Goal: Register for event/course

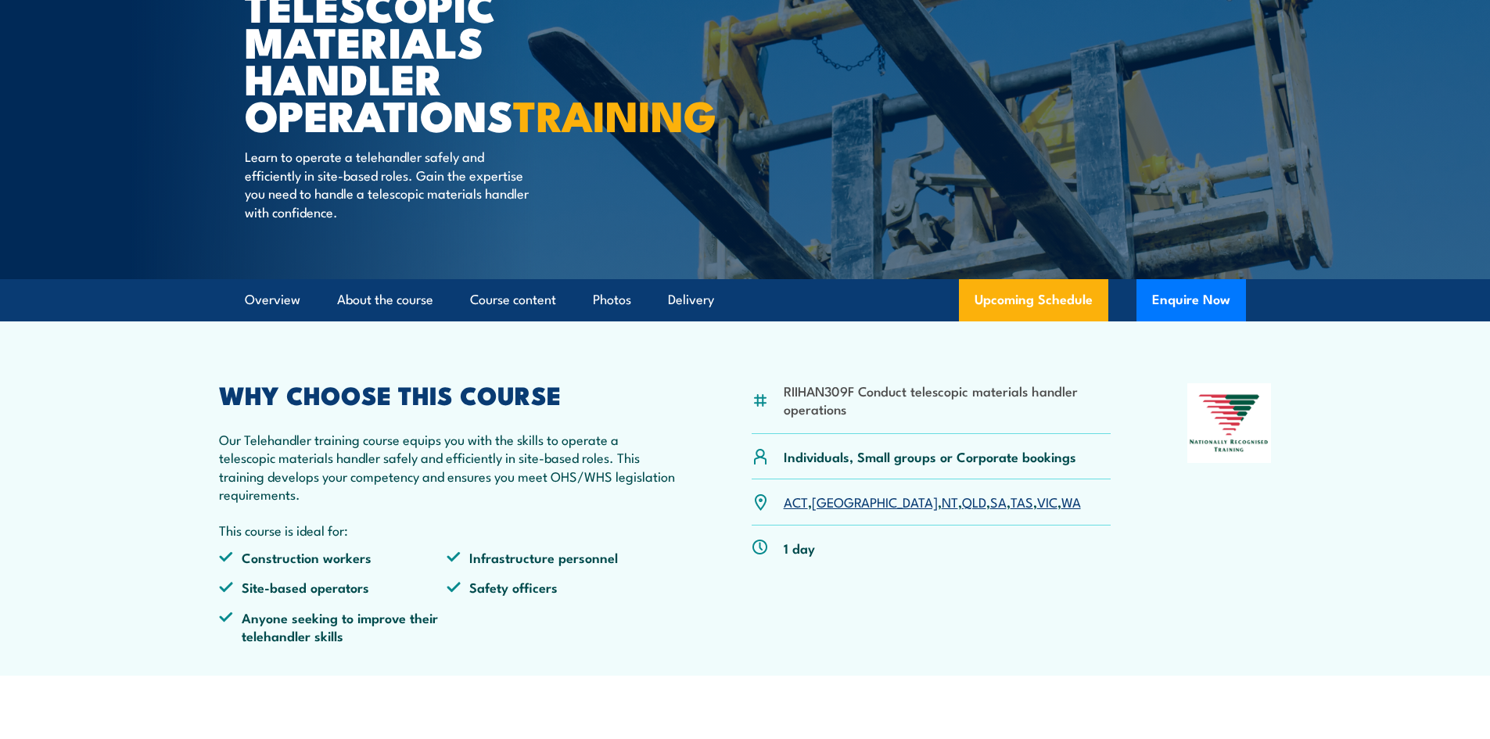
scroll to position [235, 0]
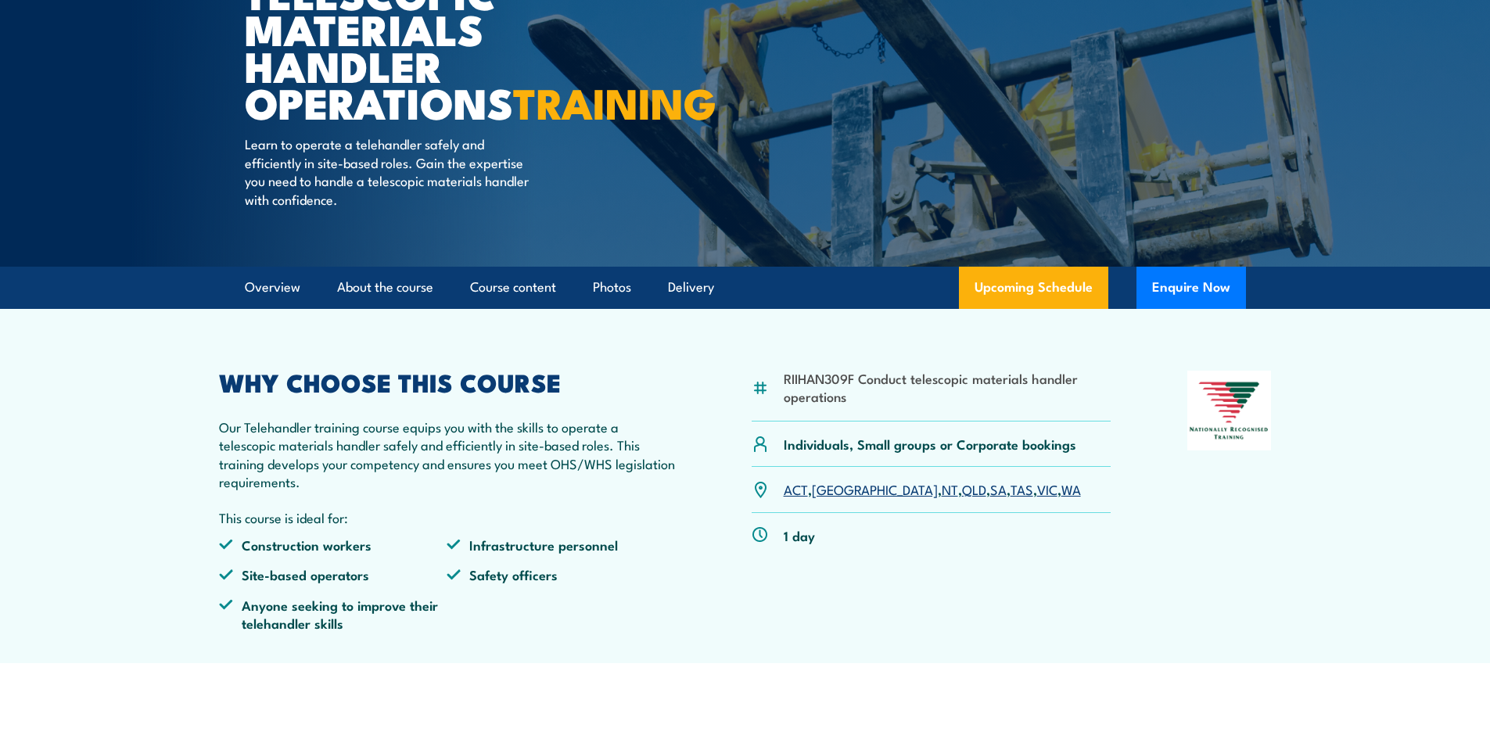
click at [1037, 498] on link "VIC" at bounding box center [1047, 489] width 20 height 19
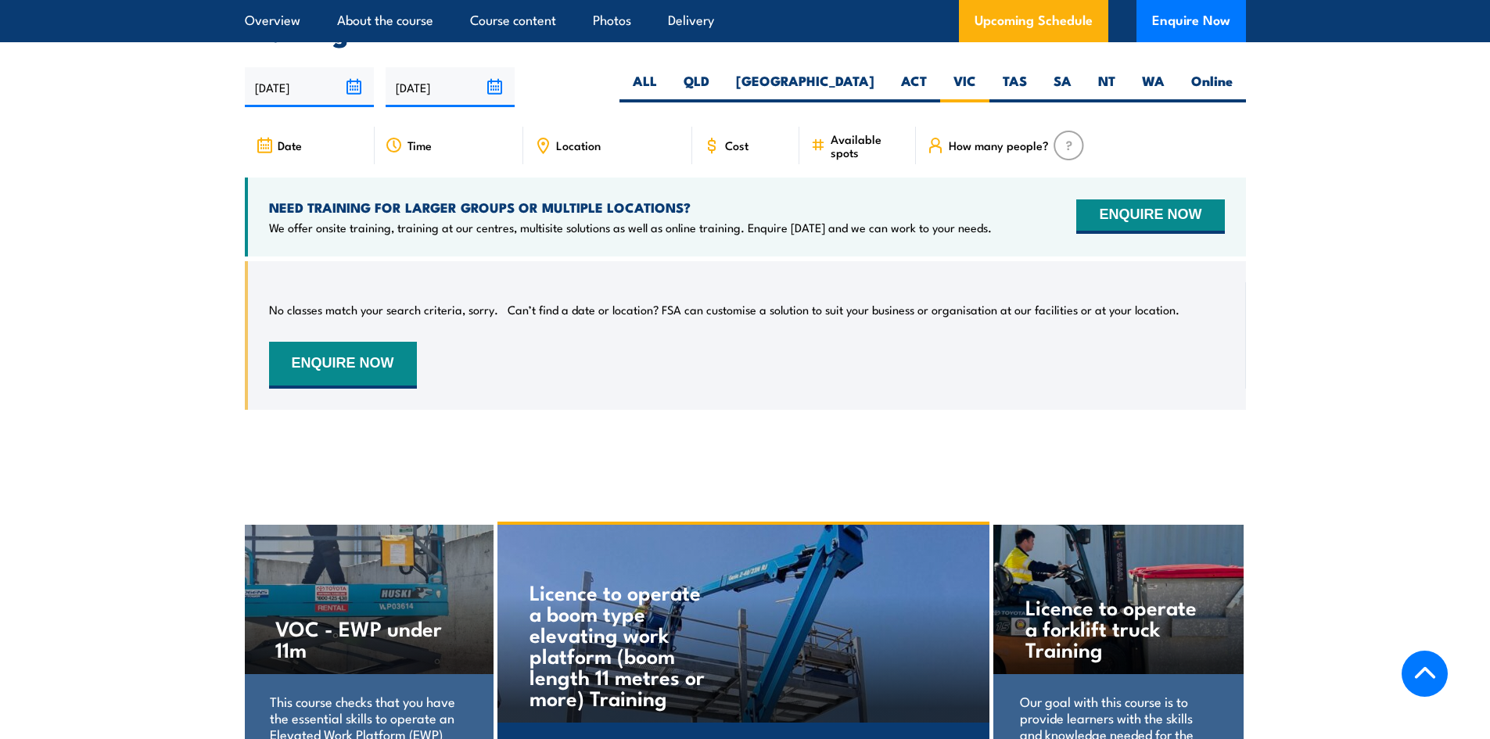
scroll to position [2481, 0]
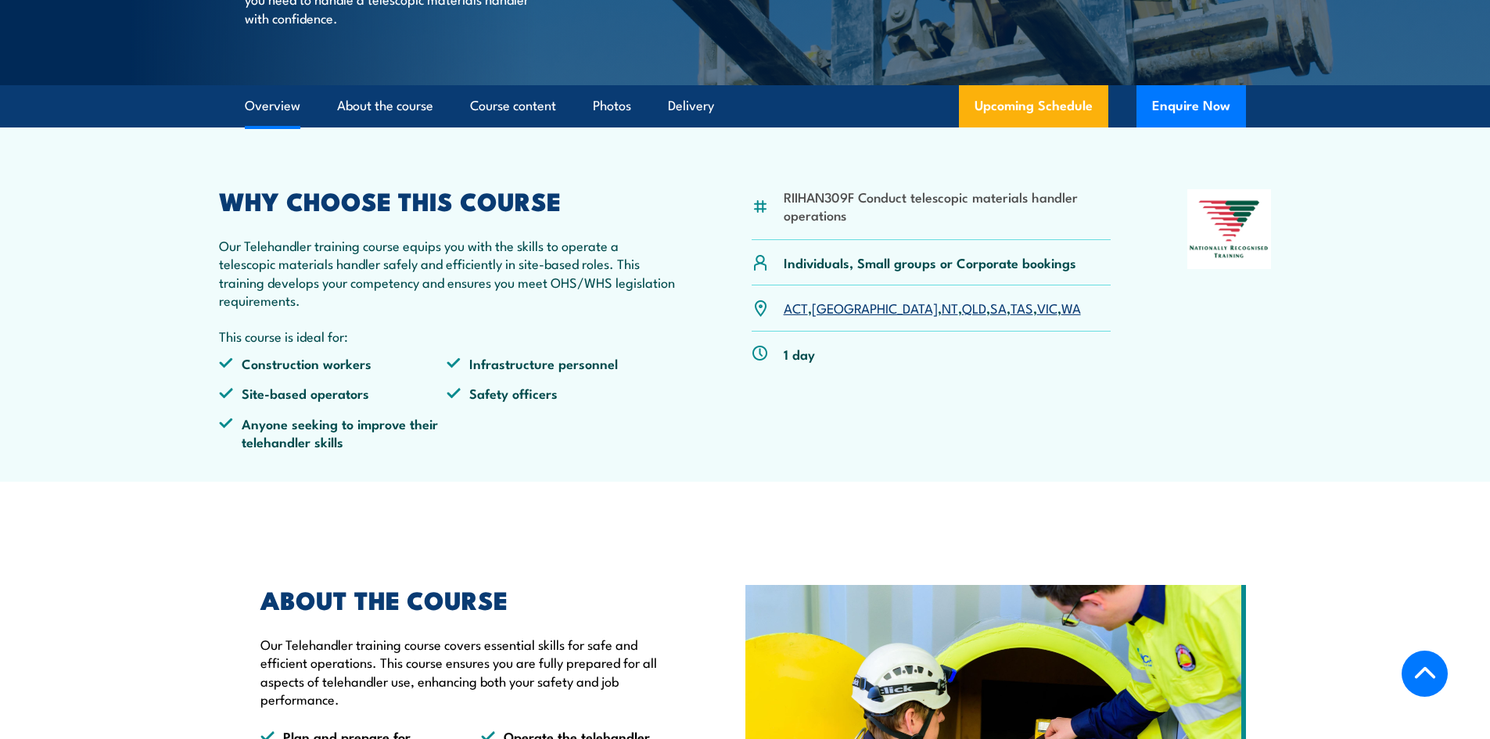
scroll to position [469, 0]
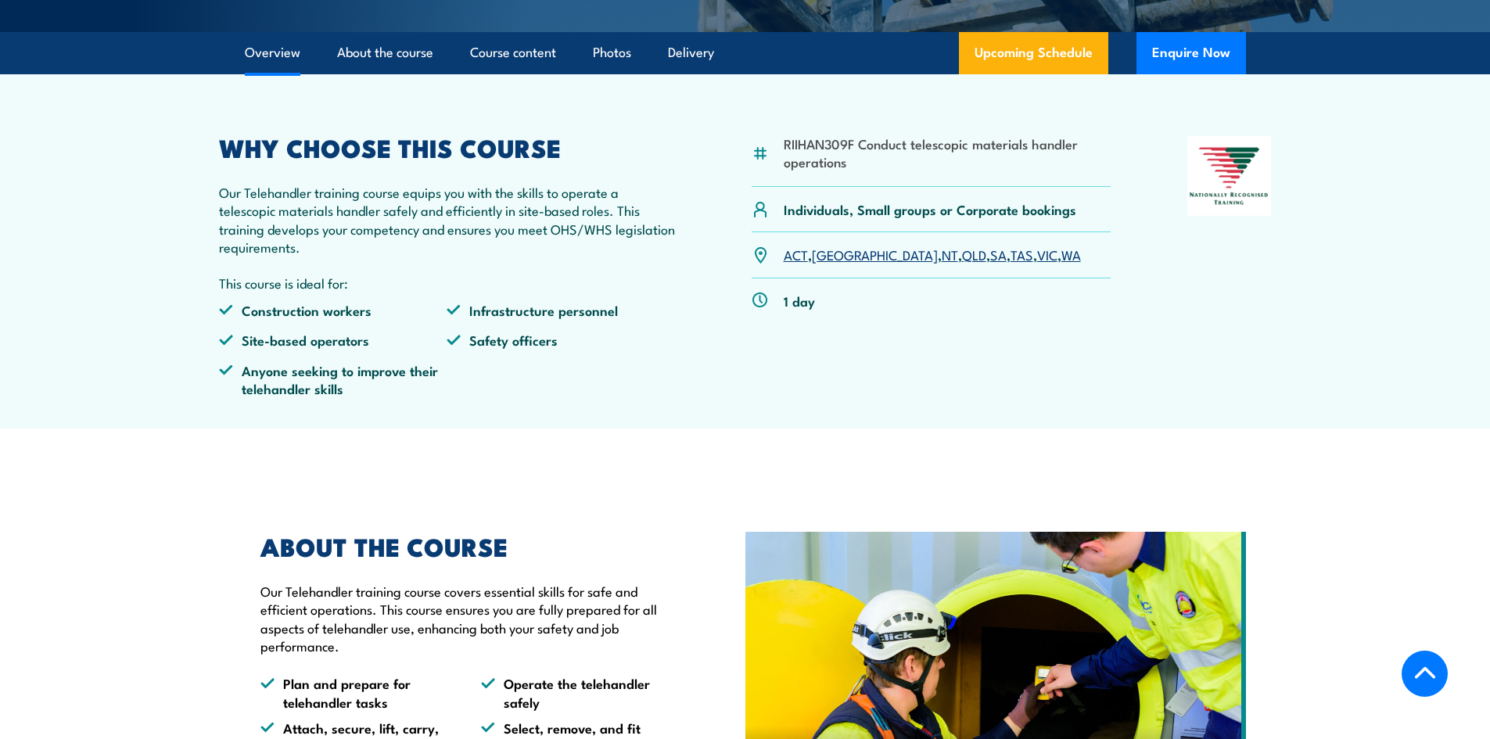
click at [1037, 264] on link "VIC" at bounding box center [1047, 254] width 20 height 19
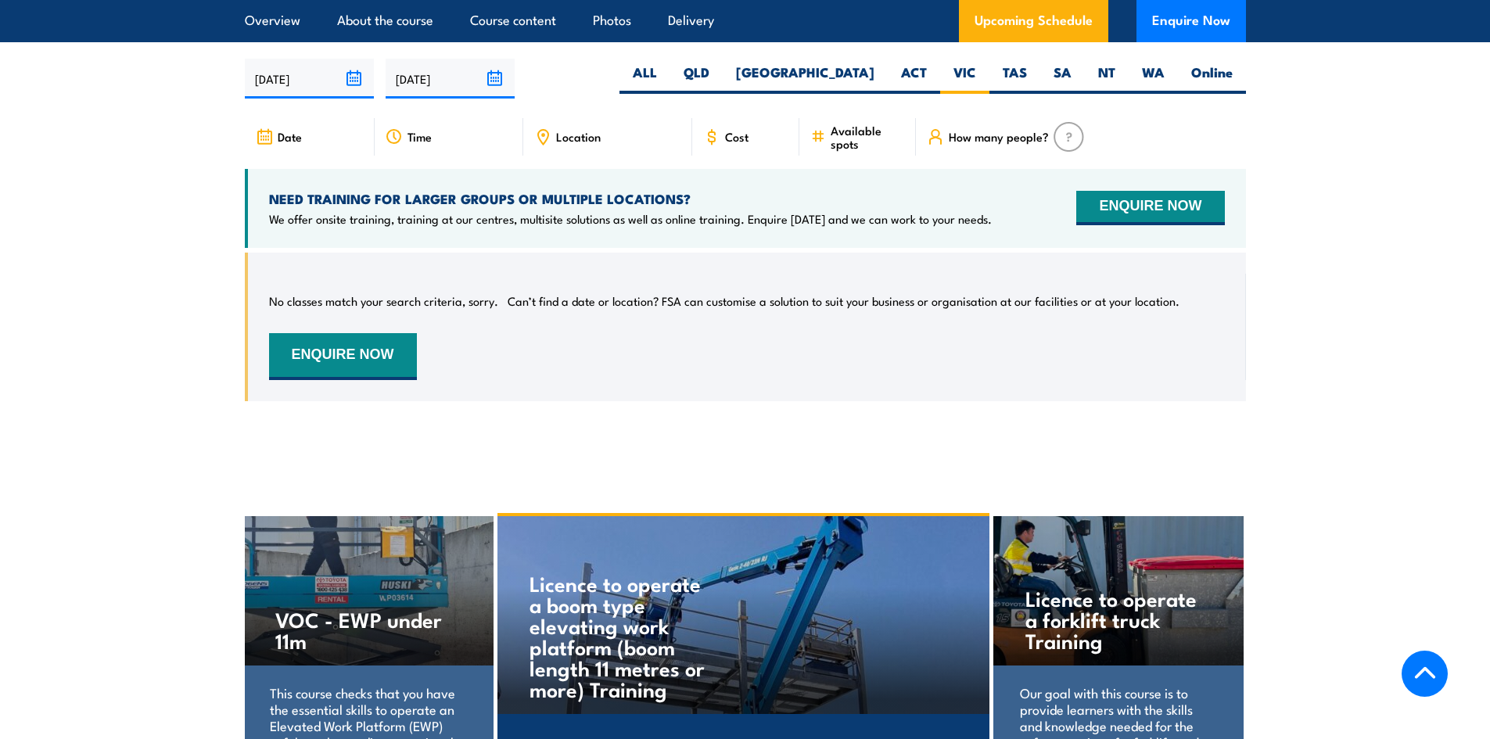
scroll to position [2481, 0]
